Goal: Register for event/course

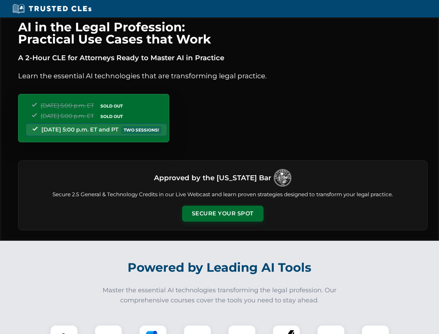
click at [222, 213] on button "Secure Your Spot" at bounding box center [222, 213] width 81 height 16
click at [64, 329] on img at bounding box center [64, 338] width 20 height 20
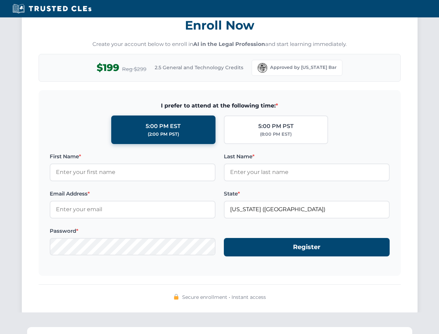
scroll to position [682, 0]
